Goal: Check status: Check status

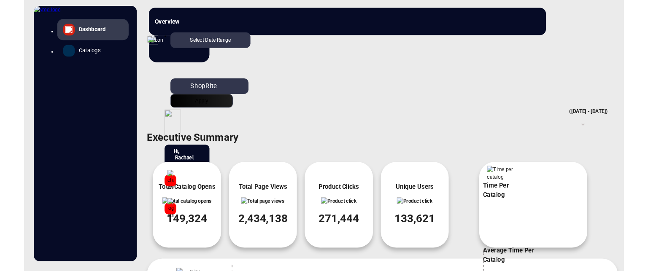
scroll to position [194, 0]
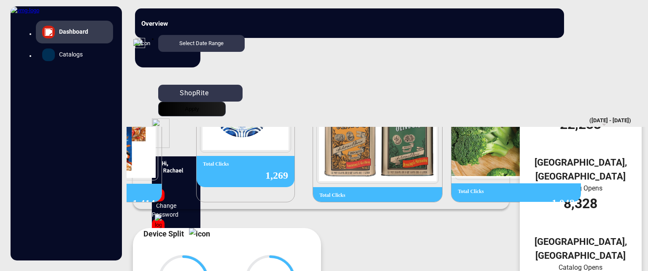
scroll to position [324, 0]
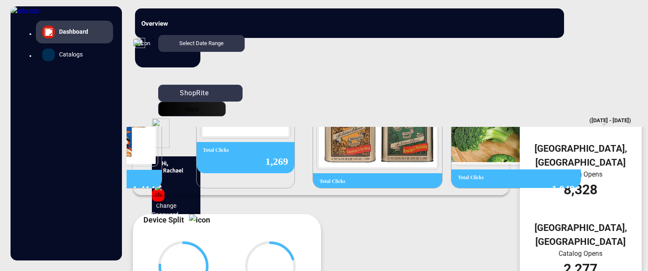
click at [145, 38] on img at bounding box center [140, 43] width 10 height 10
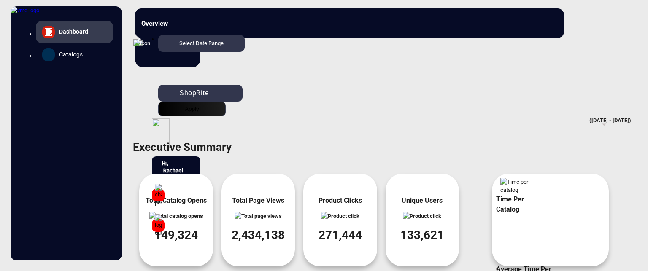
scroll to position [0, 0]
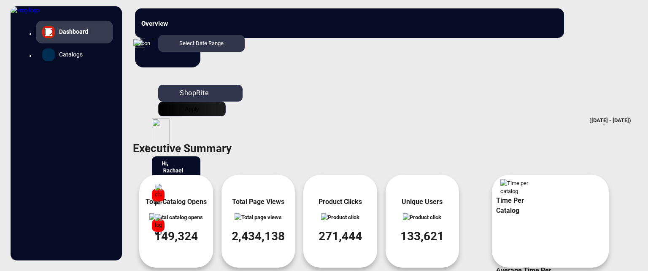
click at [60, 59] on span "Catalogs" at bounding box center [71, 54] width 24 height 9
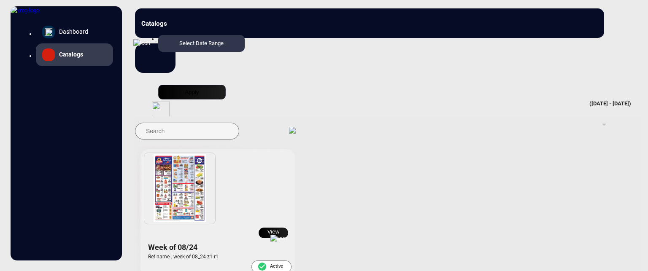
click at [277, 228] on button "View" at bounding box center [274, 233] width 30 height 11
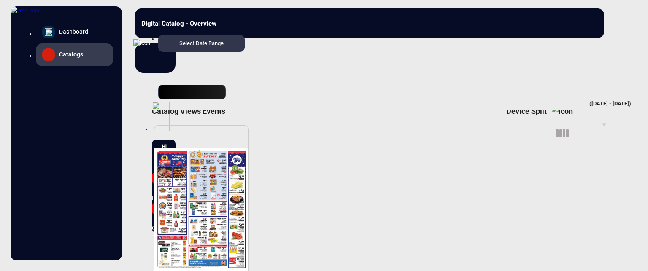
scroll to position [49, 0]
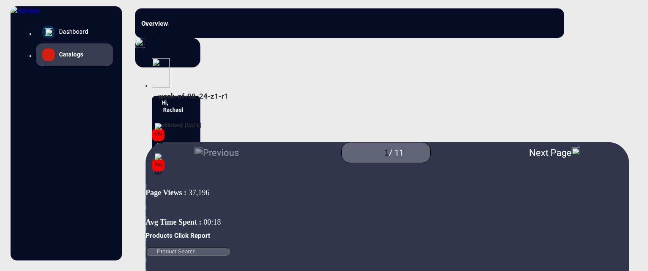
scroll to position [91, 0]
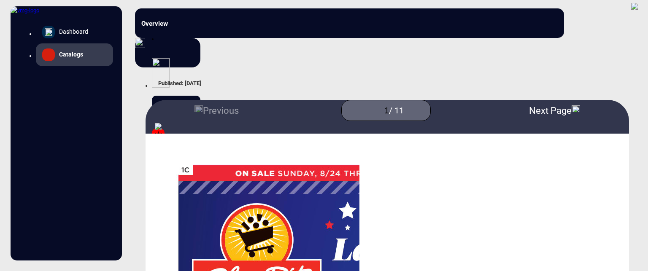
click at [572, 104] on img "Next Page" at bounding box center [576, 108] width 8 height 8
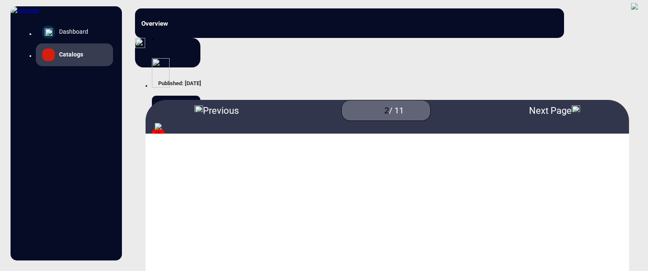
scroll to position [3, 0]
click at [572, 104] on img "Next Page" at bounding box center [576, 108] width 8 height 8
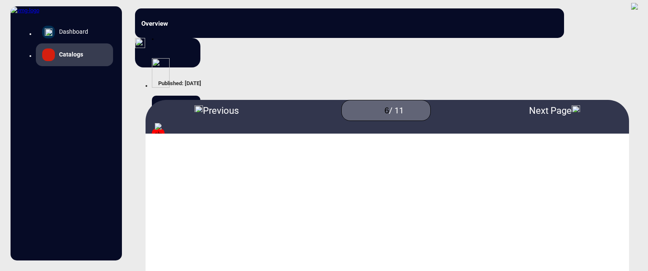
click at [572, 104] on img "Next Page" at bounding box center [576, 108] width 8 height 8
type input "7"
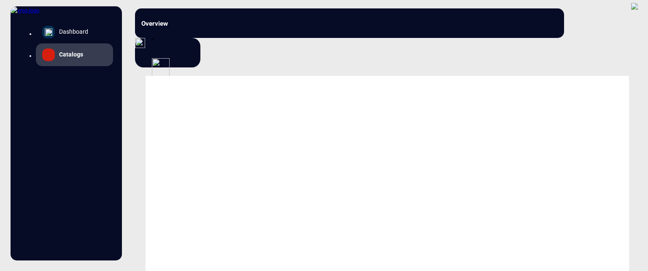
scroll to position [1, 0]
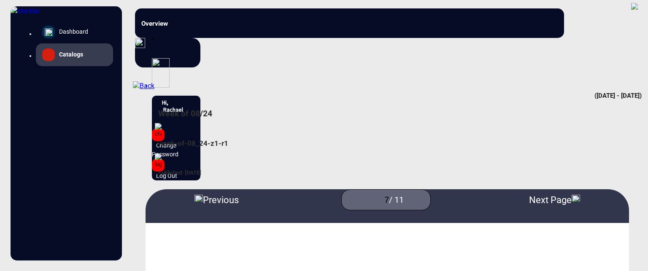
click at [65, 59] on span "Catalogs" at bounding box center [71, 54] width 24 height 9
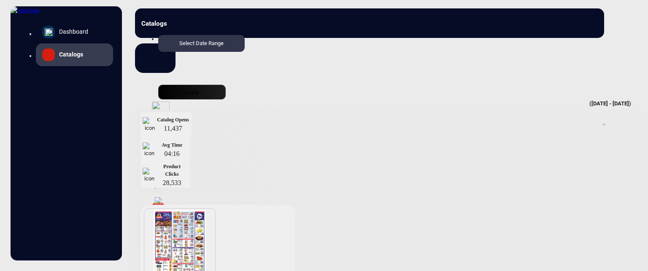
scroll to position [211, 0]
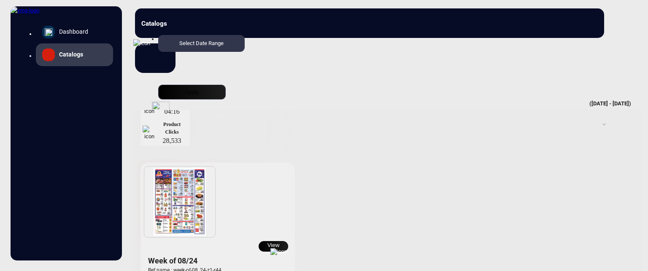
click at [86, 43] on link "Dashboard" at bounding box center [74, 32] width 77 height 23
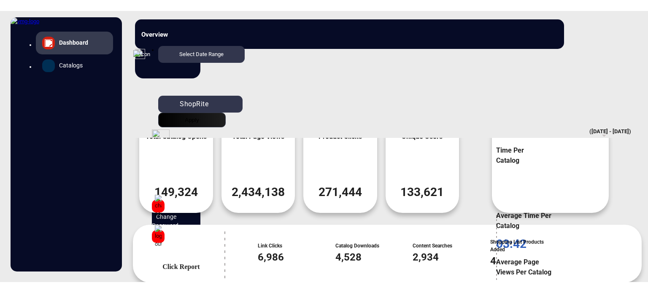
scroll to position [91, 0]
